Goal: Information Seeking & Learning: Learn about a topic

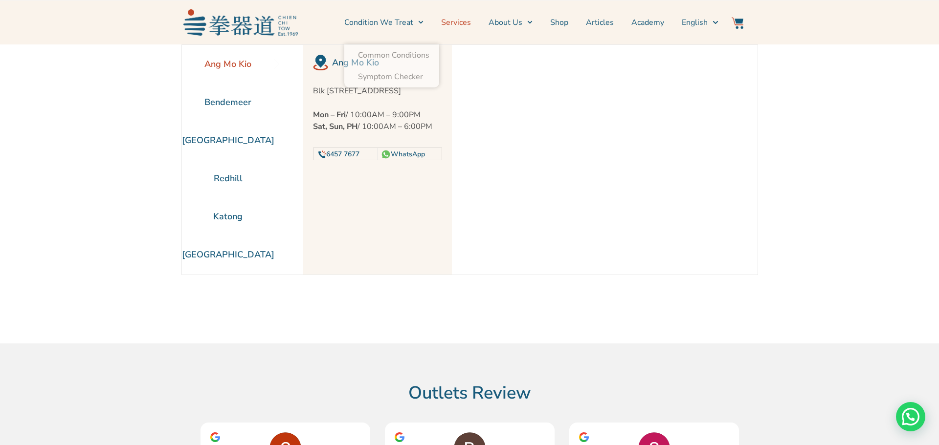
click at [466, 23] on link "Services" at bounding box center [456, 22] width 30 height 24
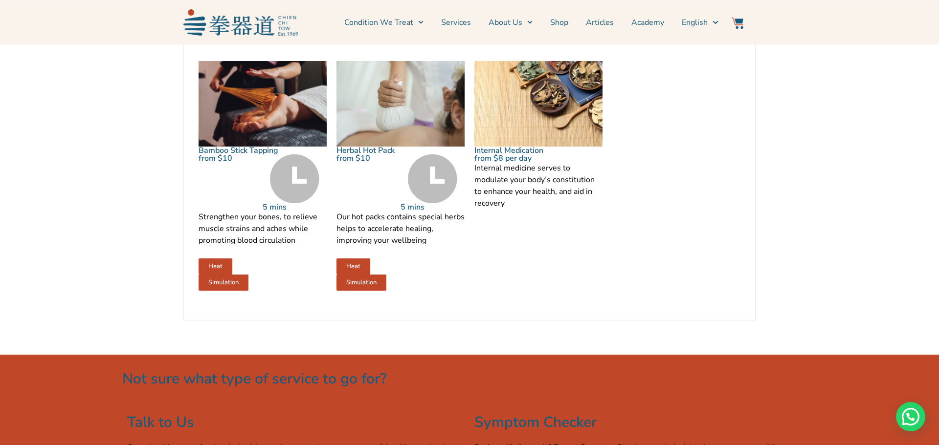
scroll to position [1306, 0]
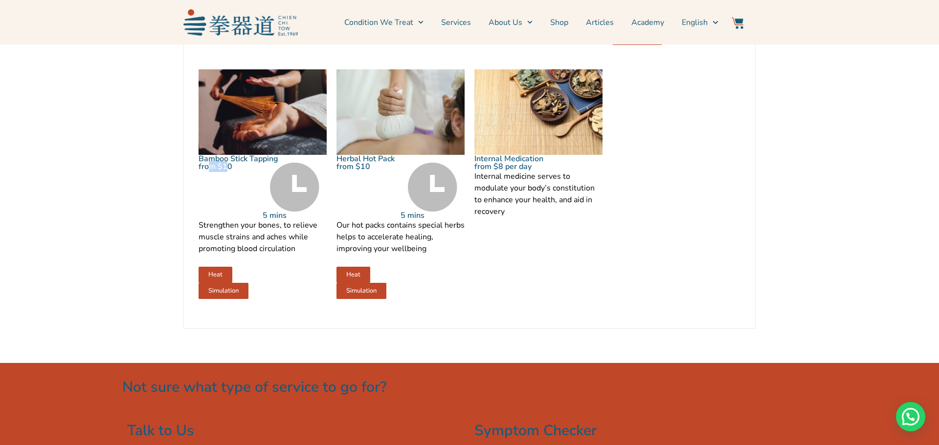
drag, startPoint x: 211, startPoint y: 184, endPoint x: 225, endPoint y: 211, distance: 30.8
click at [225, 211] on div "from $10" at bounding box center [230, 191] width 64 height 57
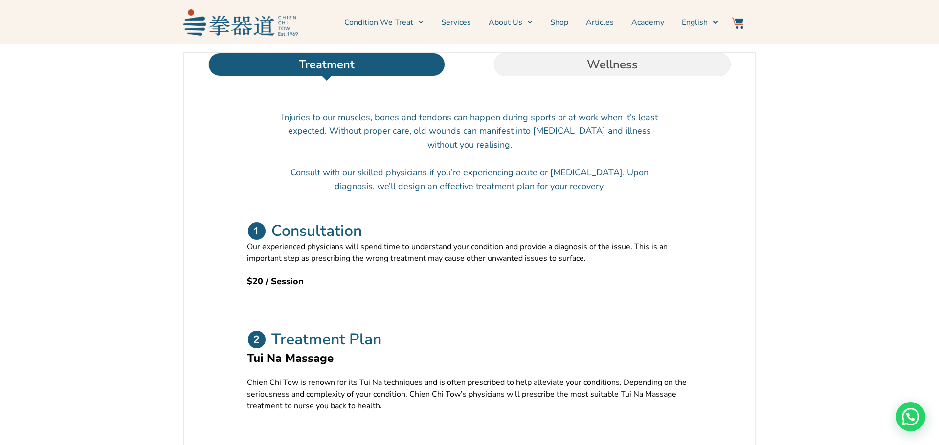
scroll to position [321, 0]
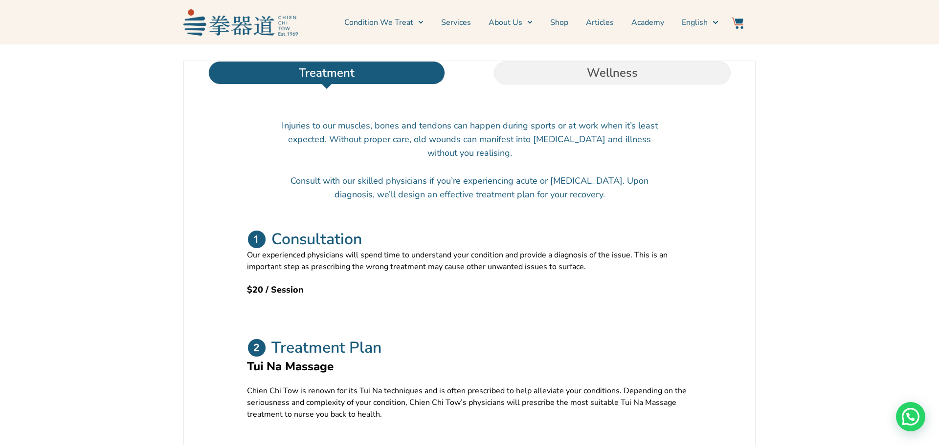
click at [549, 85] on li "Wellness" at bounding box center [612, 72] width 286 height 23
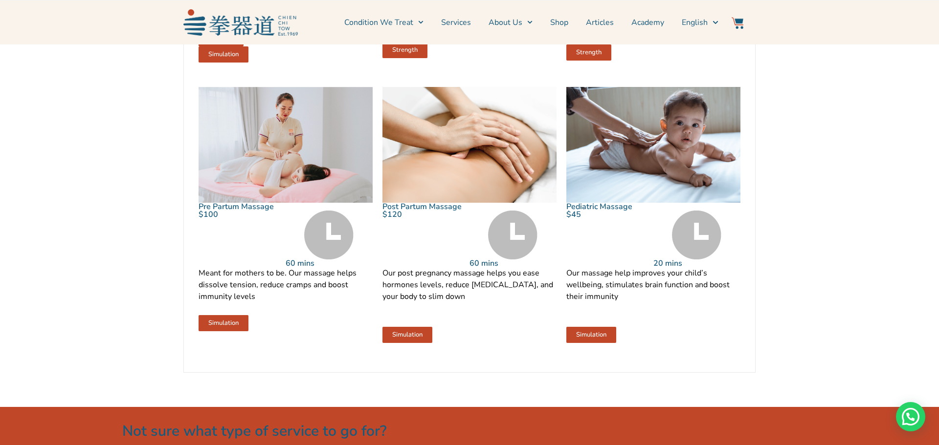
scroll to position [1045, 0]
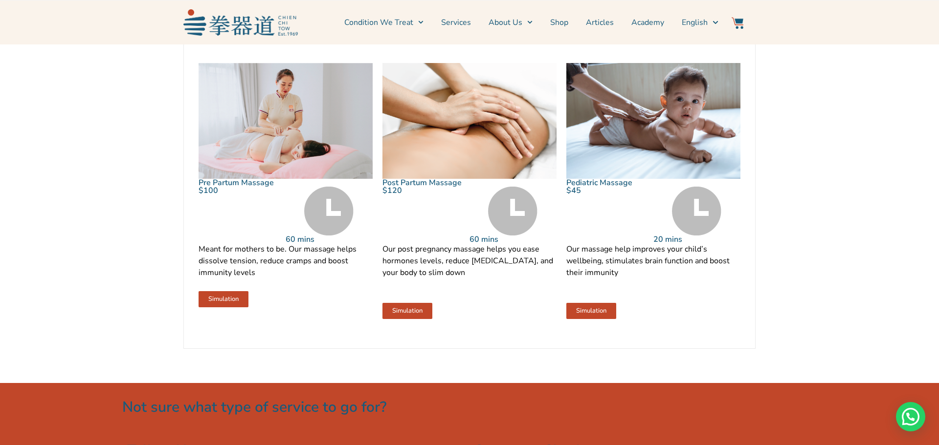
click at [448, 276] on p "Our post pregnancy massage helps you ease hormones levels, reduce [MEDICAL_DATA…" at bounding box center [469, 266] width 174 height 47
click at [437, 303] on div "Our post pregnancy massage helps you ease hormones levels, reduce [MEDICAL_DATA…" at bounding box center [469, 273] width 174 height 60
click at [478, 284] on p "Our post pregnancy massage helps you ease hormones levels, reduce [MEDICAL_DATA…" at bounding box center [469, 266] width 174 height 47
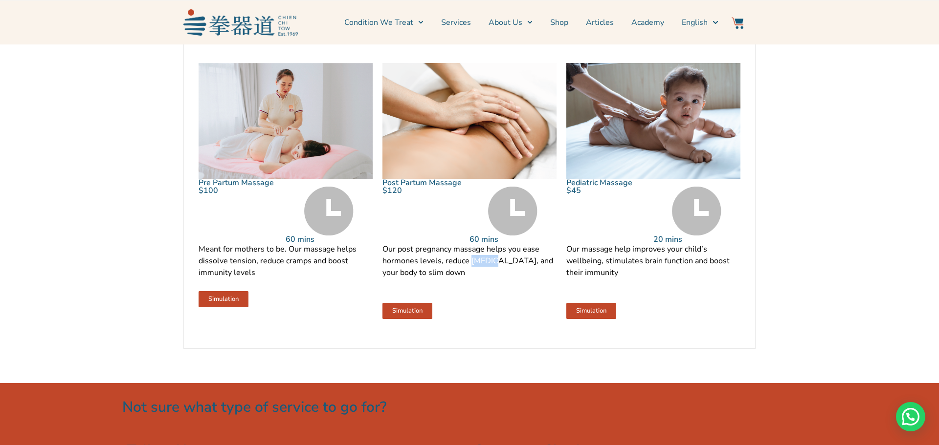
click at [478, 284] on p "Our post pregnancy massage helps you ease hormones levels, reduce [MEDICAL_DATA…" at bounding box center [469, 266] width 174 height 47
drag, startPoint x: 480, startPoint y: 345, endPoint x: 477, endPoint y: 328, distance: 17.9
